Goal: Task Accomplishment & Management: Complete application form

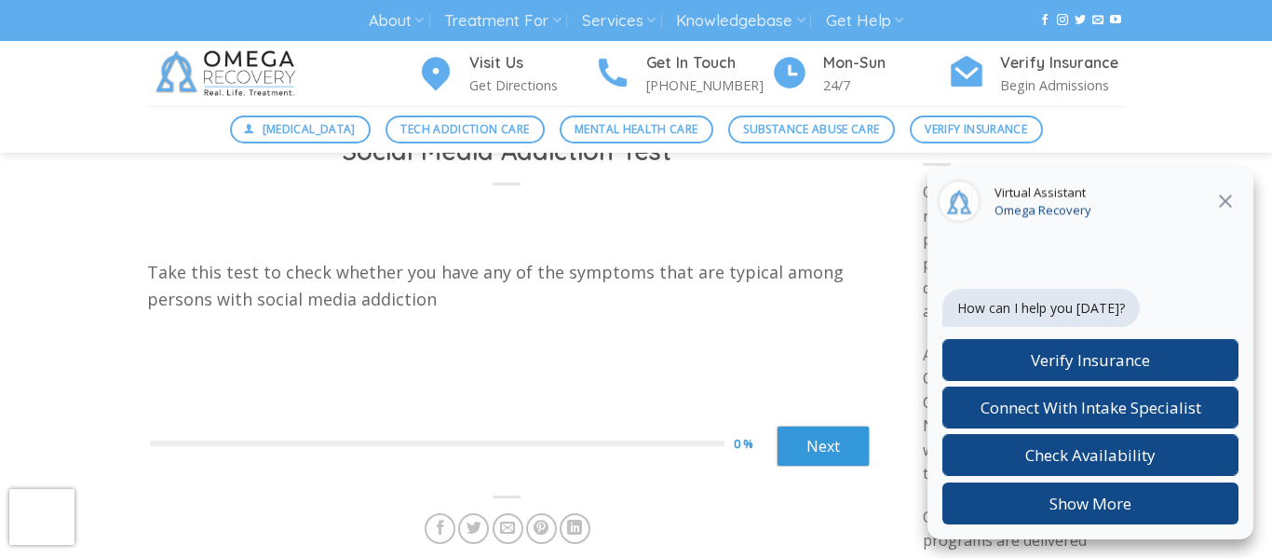
scroll to position [74, 0]
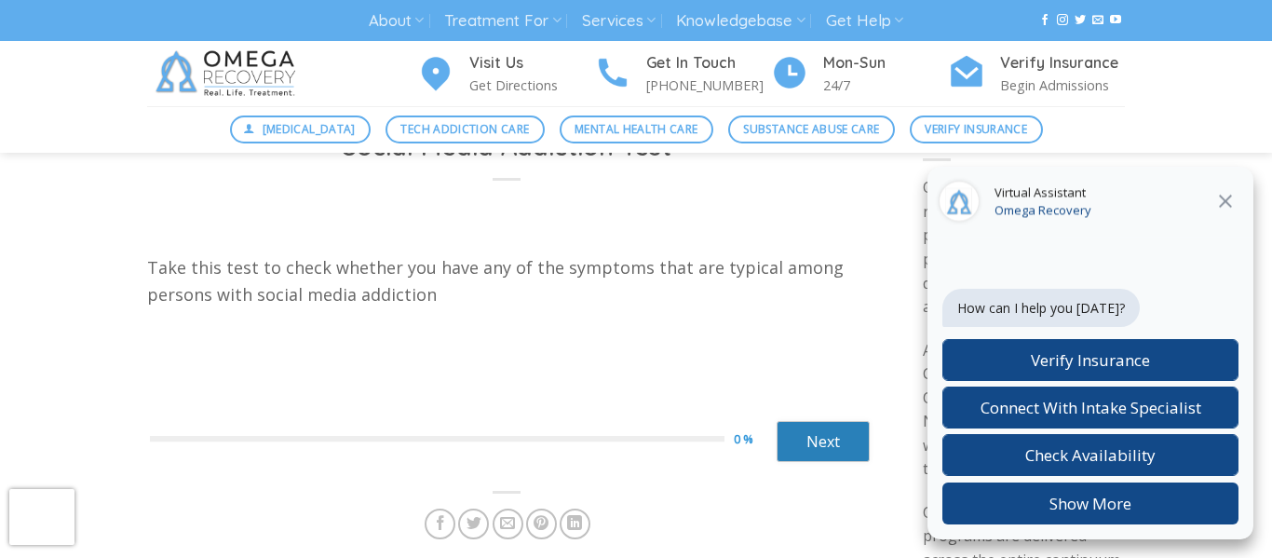
click at [847, 428] on link "Next" at bounding box center [822, 441] width 93 height 41
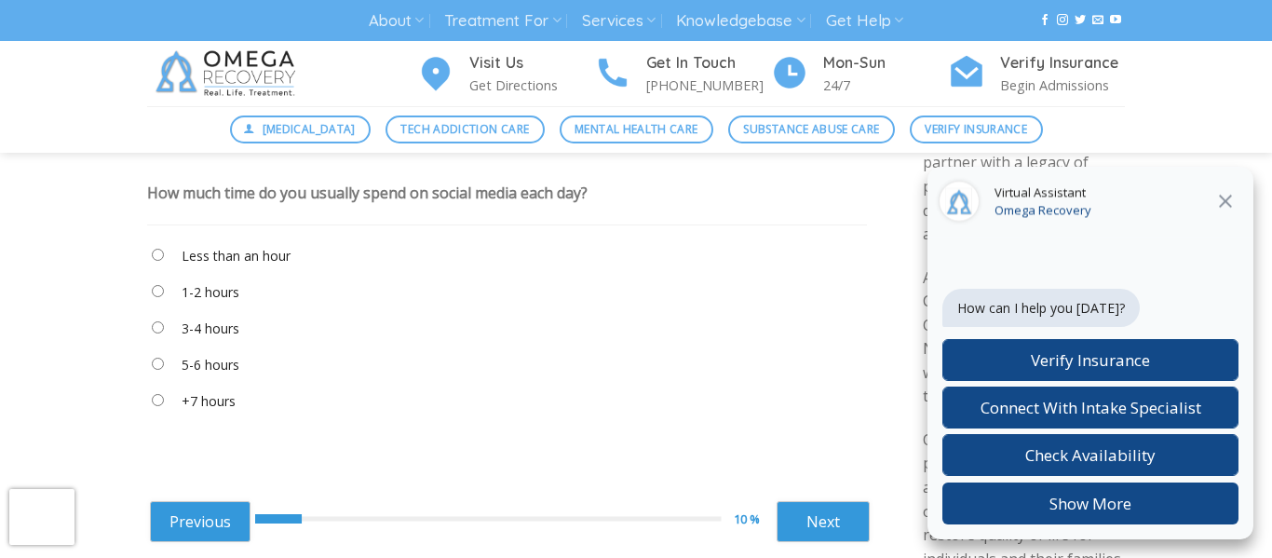
scroll to position [149, 0]
click at [702, 487] on div "Previous 10 % Next ****** Next" at bounding box center [510, 517] width 720 height 74
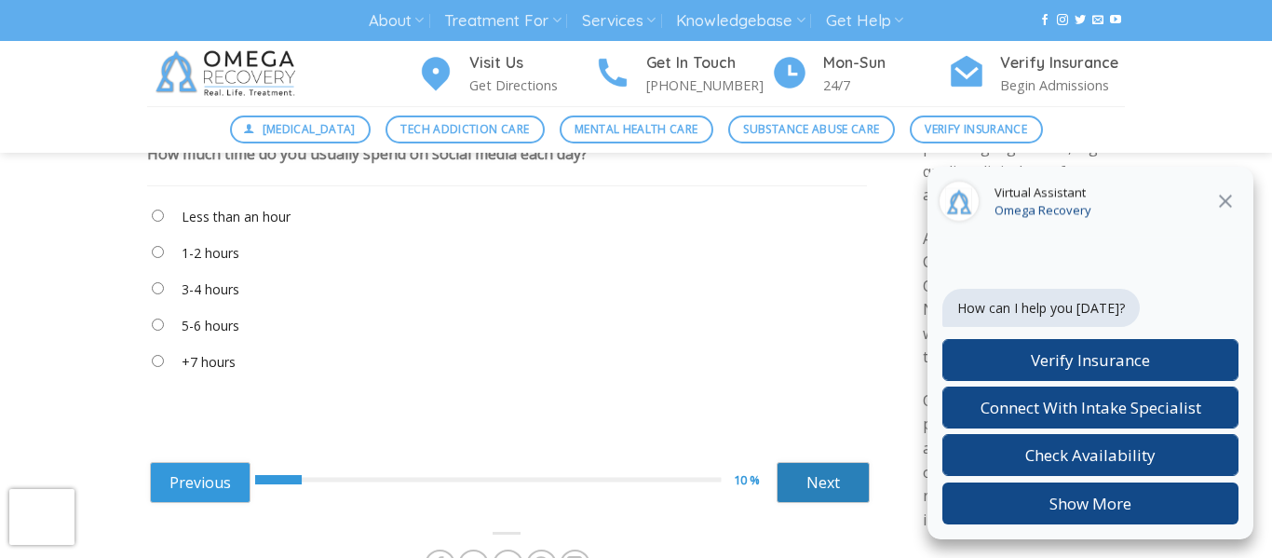
click at [827, 485] on link "Next" at bounding box center [822, 482] width 93 height 41
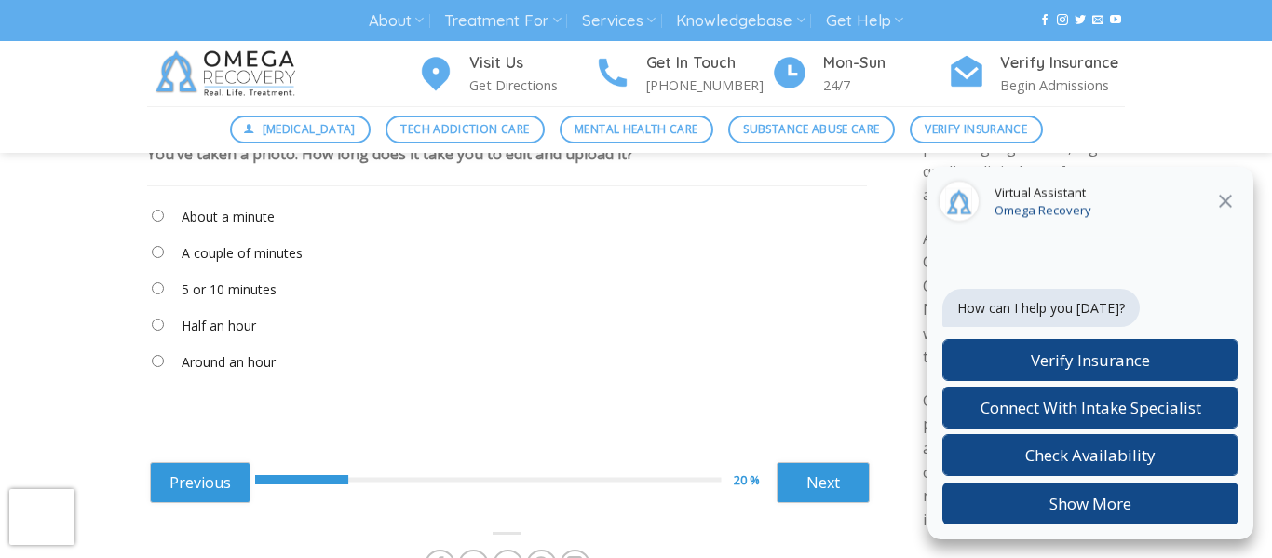
click at [707, 434] on div "Take this test to check whether you have any of the symptoms that are typical a…" at bounding box center [507, 322] width 720 height 388
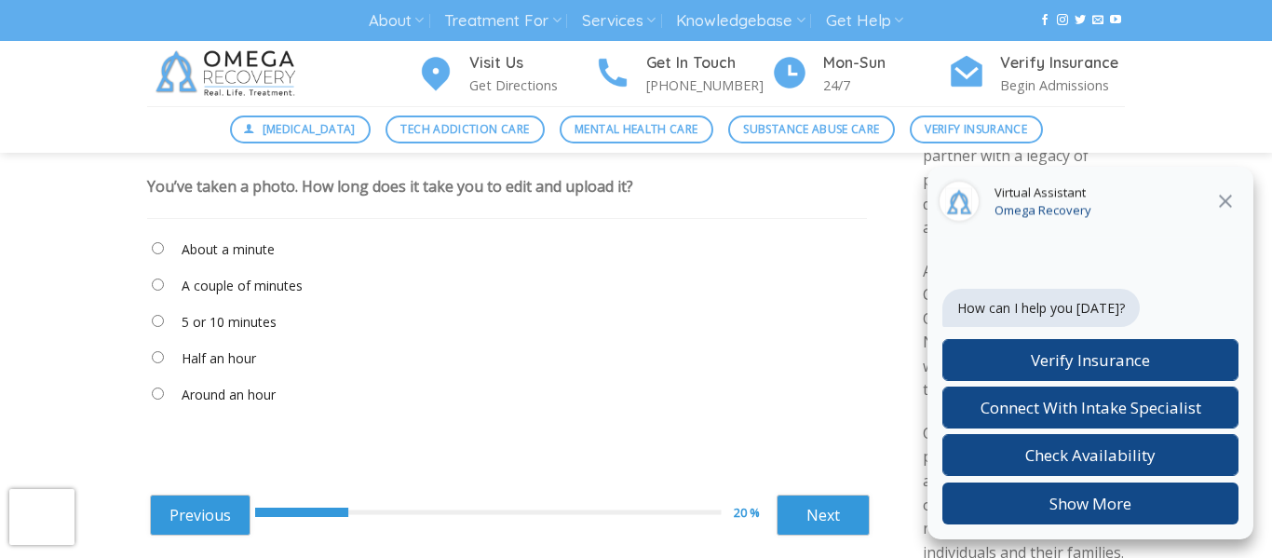
scroll to position [149, 0]
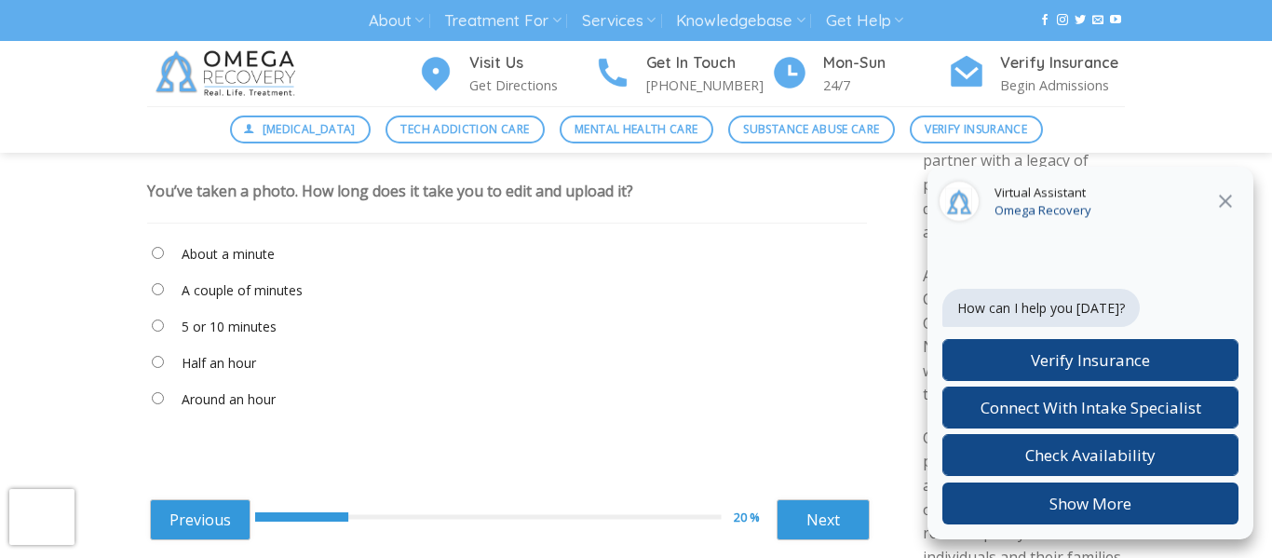
click at [179, 248] on "About a minute" at bounding box center [507, 258] width 720 height 32
click at [217, 260] on label "About a minute" at bounding box center [228, 254] width 93 height 20
click at [811, 533] on link "Next" at bounding box center [822, 519] width 93 height 41
click at [236, 355] on label "When I’m eating" at bounding box center [230, 363] width 97 height 20
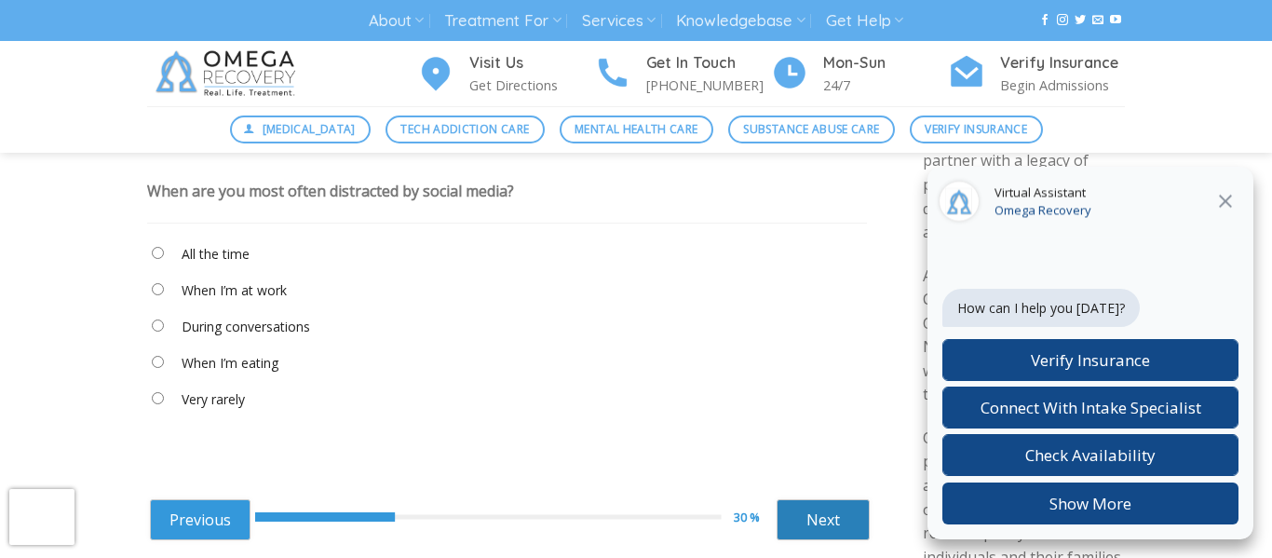
click at [813, 529] on link "Next" at bounding box center [822, 519] width 93 height 41
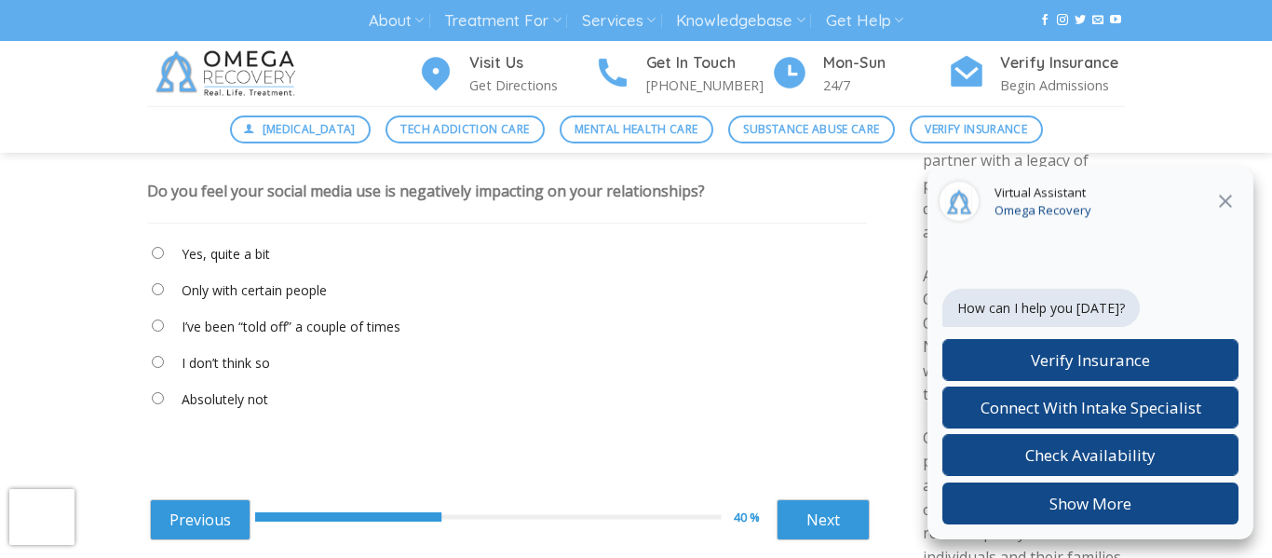
click at [246, 366] on label "I don’t think so" at bounding box center [226, 363] width 88 height 20
click at [809, 519] on link "Next" at bounding box center [822, 519] width 93 height 41
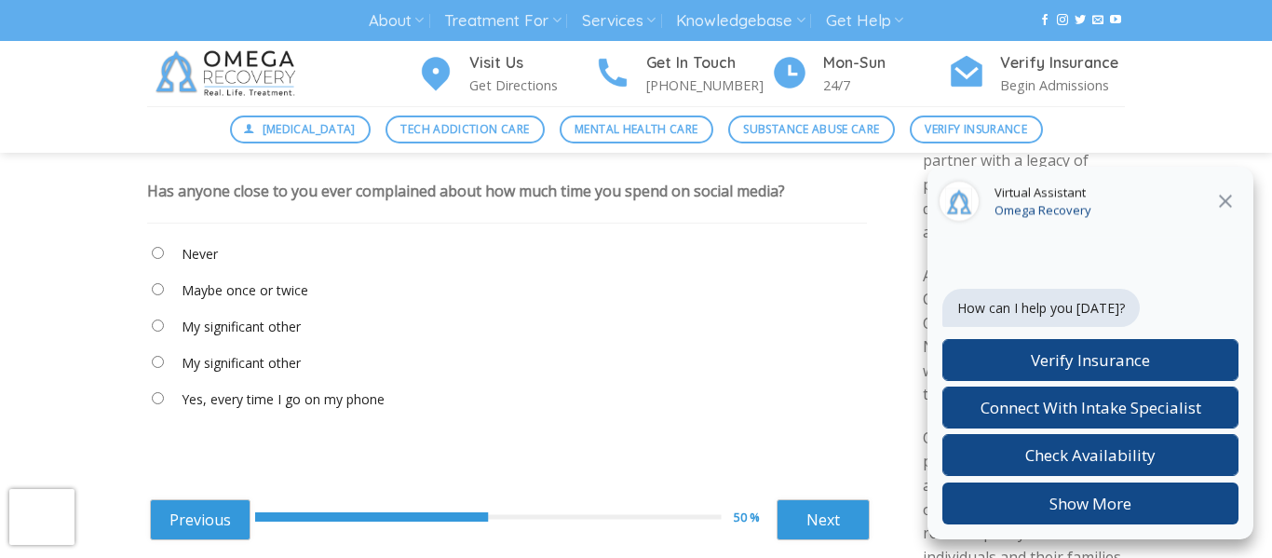
click at [215, 290] on label "Maybe once or twice" at bounding box center [245, 290] width 127 height 20
click at [796, 531] on link "Next" at bounding box center [822, 519] width 93 height 41
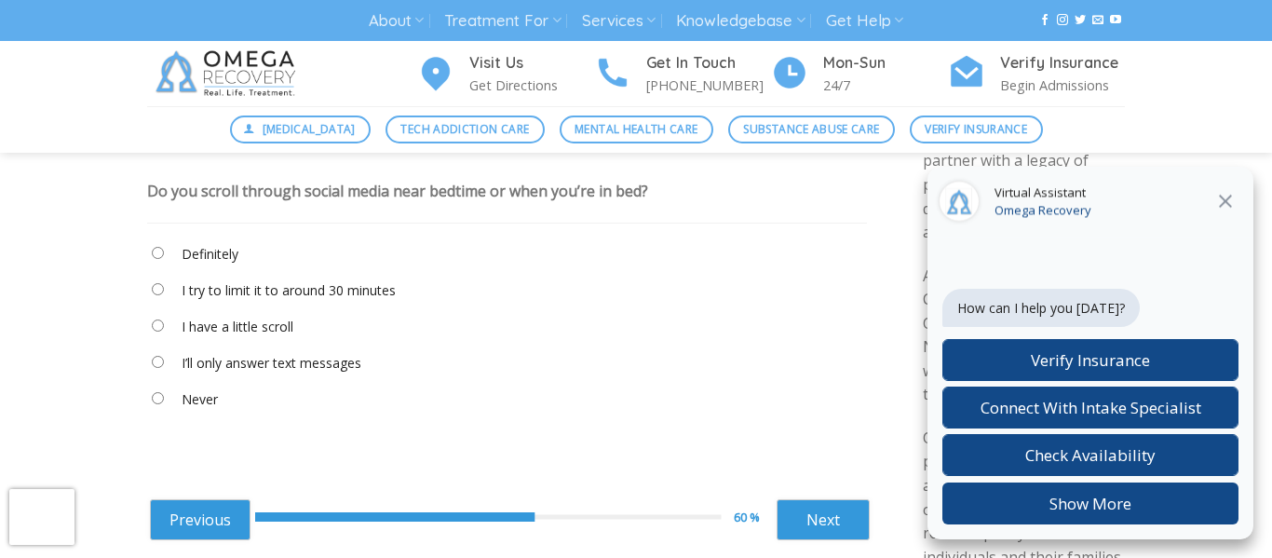
click at [187, 257] on label "Definitely" at bounding box center [210, 254] width 57 height 20
click at [863, 521] on link "Next" at bounding box center [822, 519] width 93 height 41
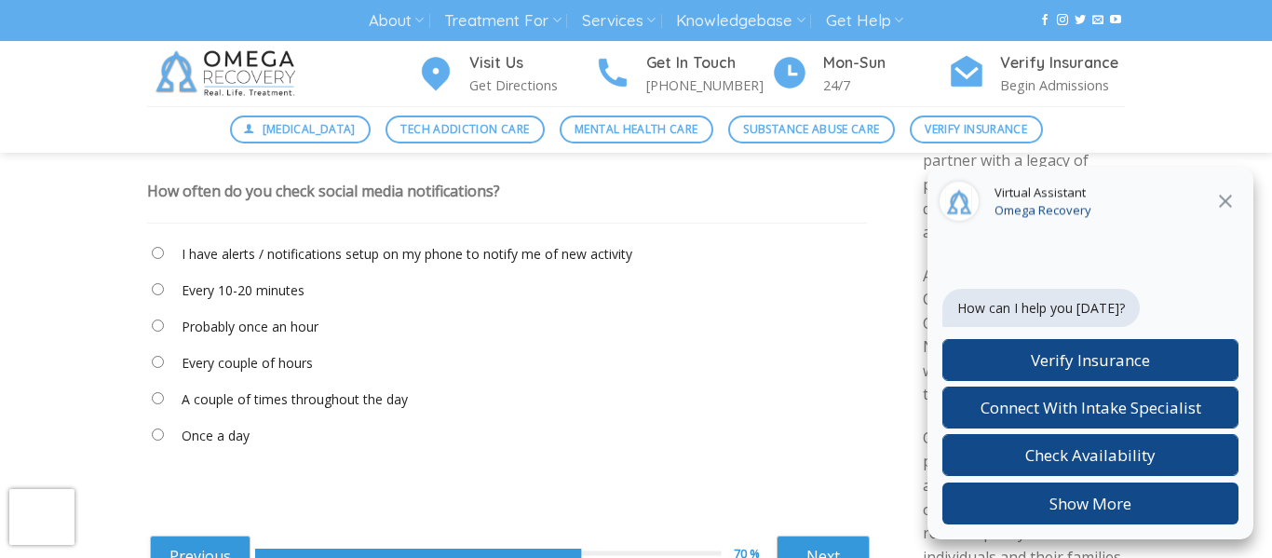
click at [254, 363] on label "Every couple of hours" at bounding box center [247, 363] width 131 height 20
click at [789, 546] on link "Next" at bounding box center [822, 555] width 93 height 41
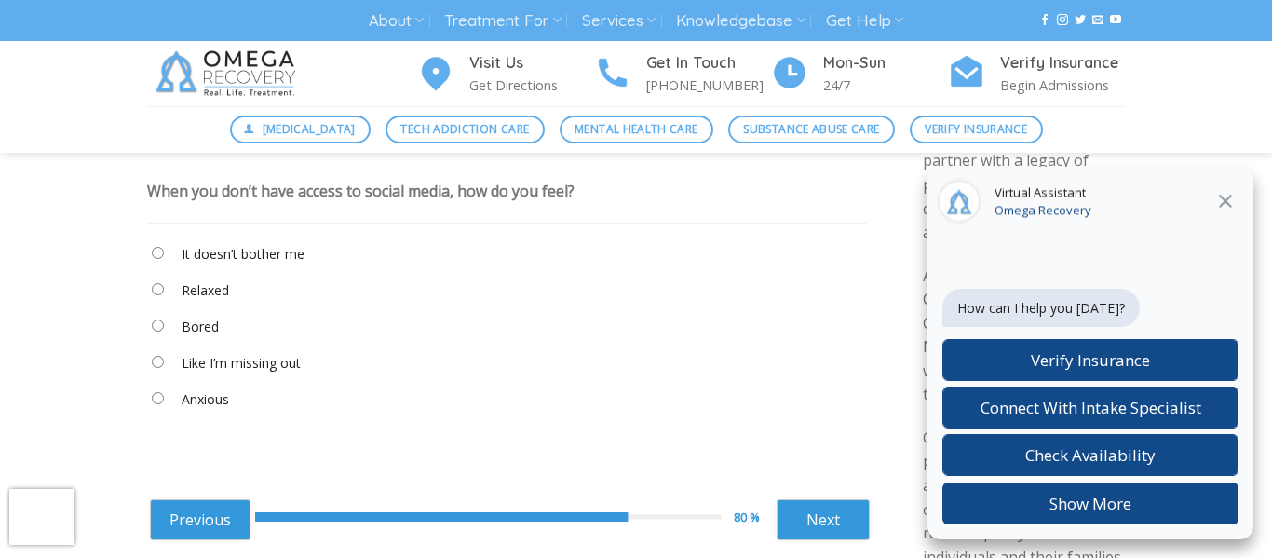
click at [190, 318] on label "Bored" at bounding box center [200, 327] width 37 height 20
click at [780, 521] on link "Next" at bounding box center [822, 519] width 93 height 41
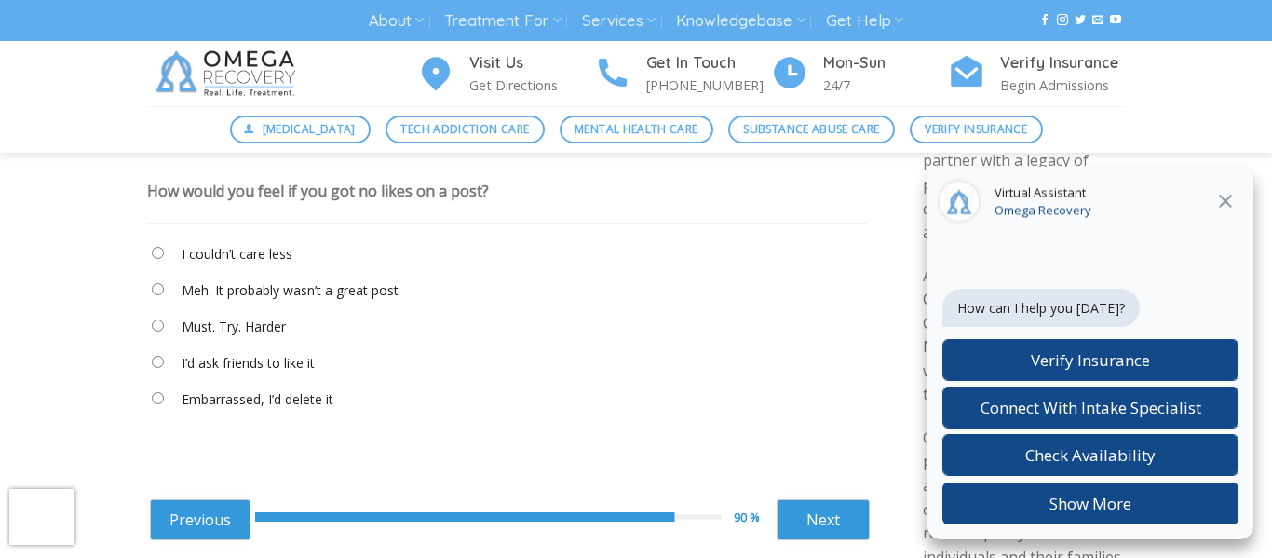
click at [209, 247] on label "I couldn’t care less" at bounding box center [237, 254] width 111 height 20
click at [837, 518] on link "Next" at bounding box center [822, 519] width 93 height 41
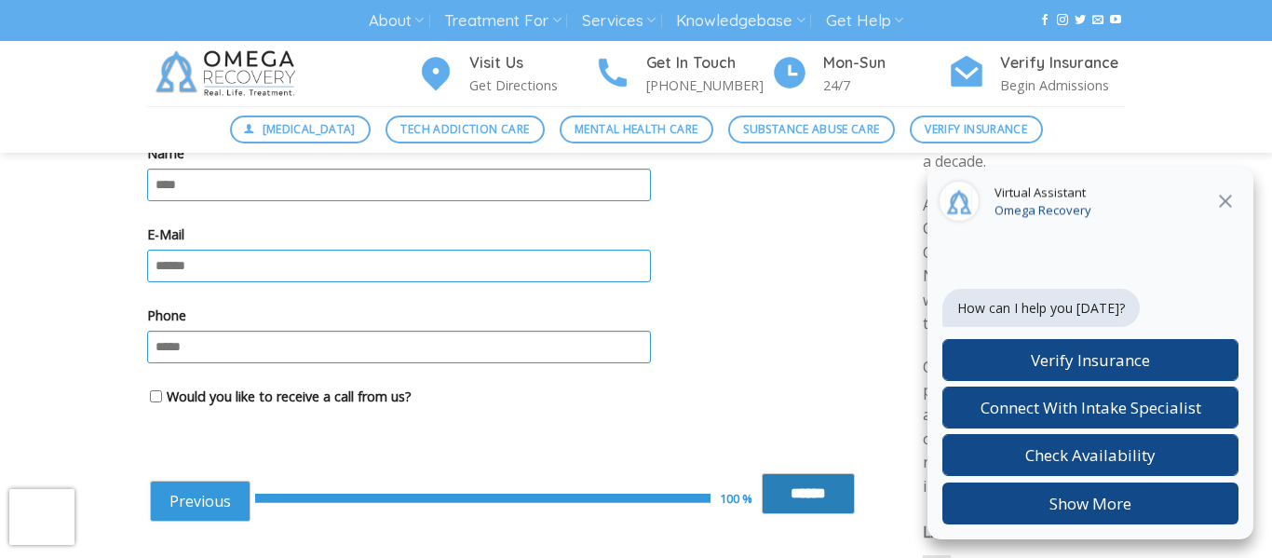
scroll to position [223, 0]
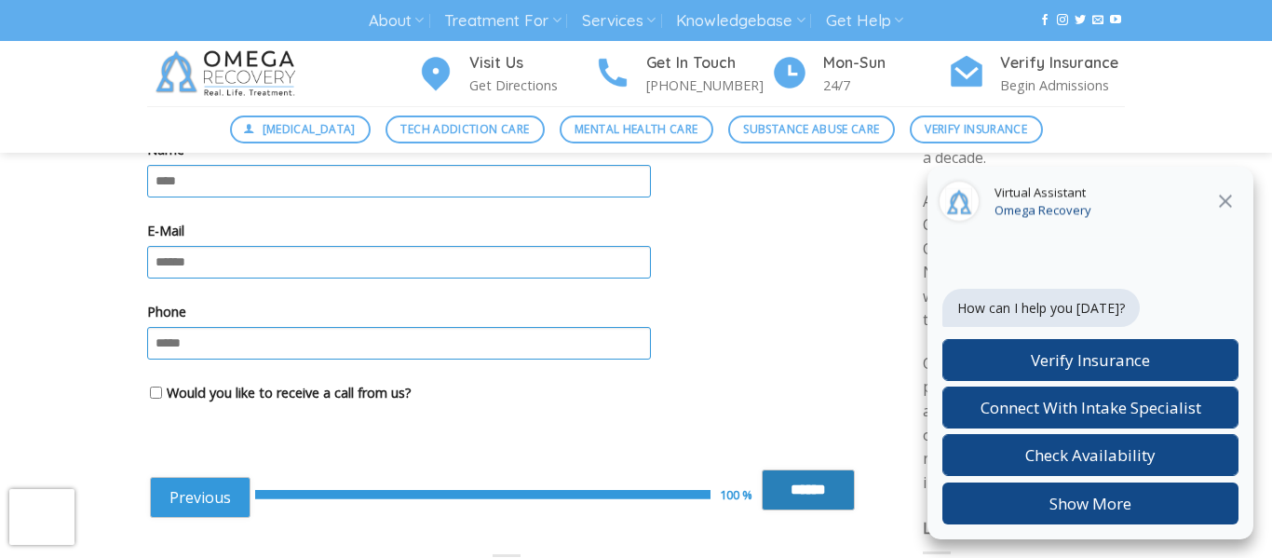
click at [763, 498] on input "******" at bounding box center [808, 489] width 93 height 41
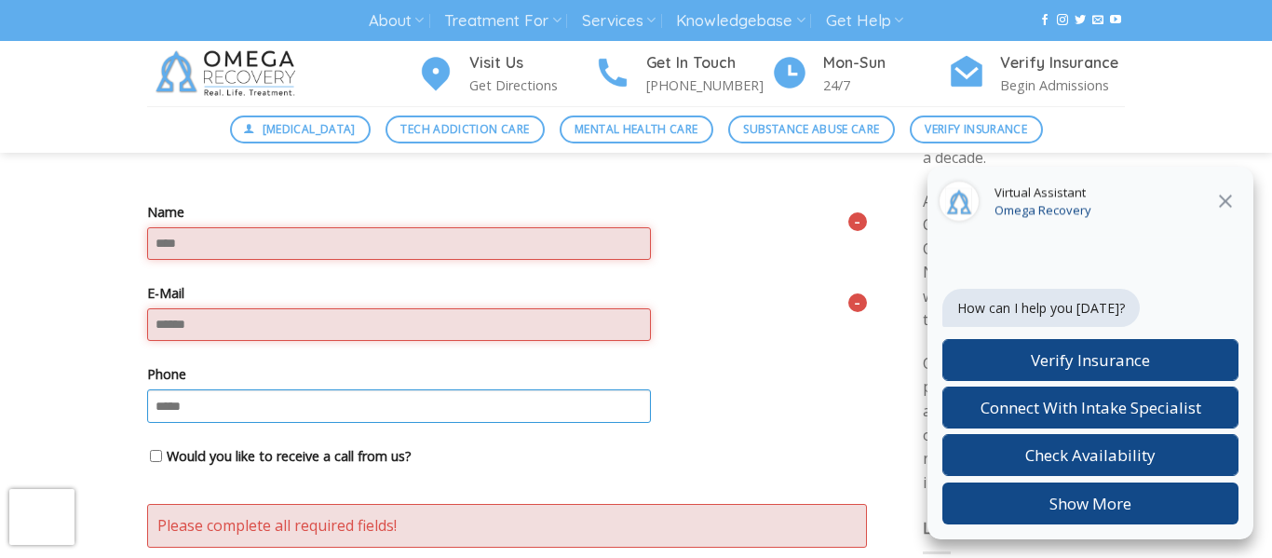
click at [661, 377] on label "Phone" at bounding box center [507, 373] width 720 height 21
click at [651, 389] on input "Phone" at bounding box center [399, 405] width 504 height 33
click at [701, 375] on label "Phone" at bounding box center [507, 373] width 720 height 21
click at [651, 389] on input "Phone" at bounding box center [399, 405] width 504 height 33
click at [701, 375] on label "Phone" at bounding box center [507, 373] width 720 height 21
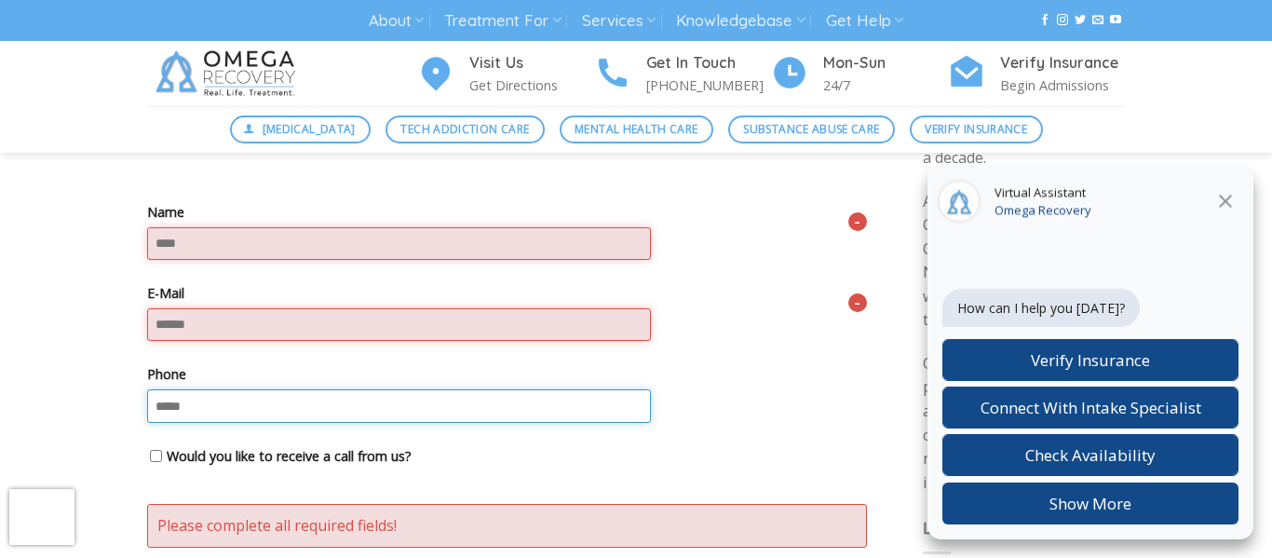
click at [651, 389] on input "Phone" at bounding box center [399, 405] width 504 height 33
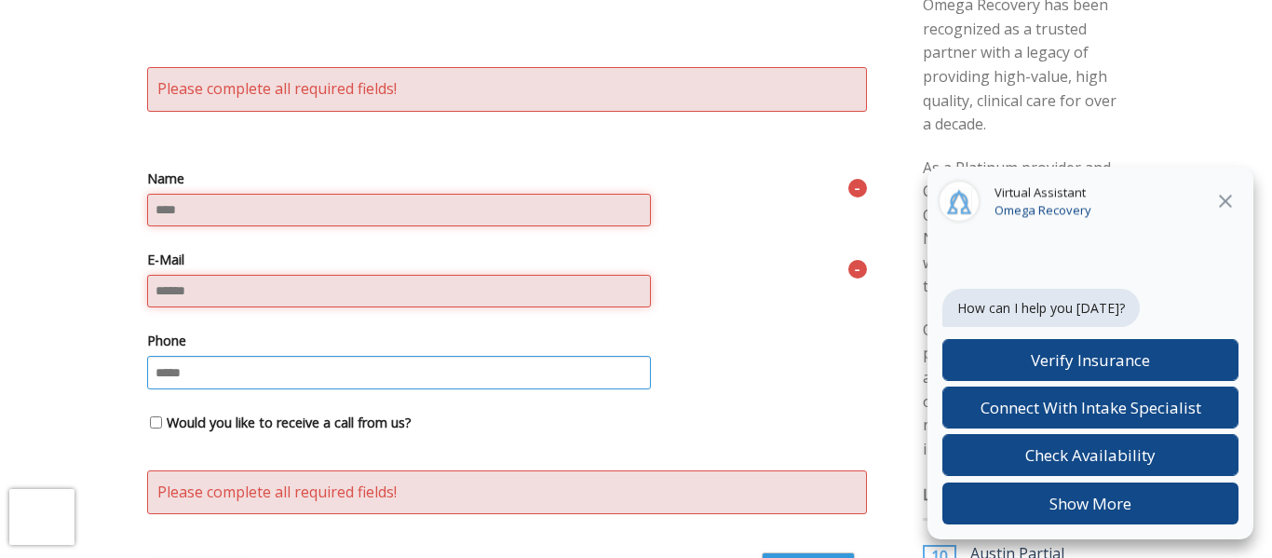
scroll to position [261, 0]
